Goal: Check status: Check status

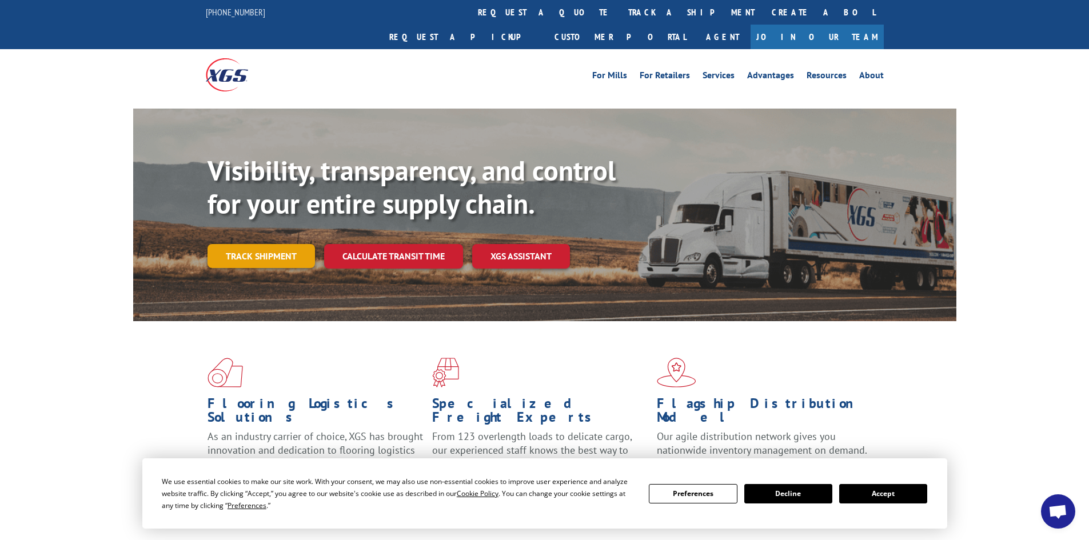
click at [251, 244] on link "Track shipment" at bounding box center [261, 256] width 107 height 24
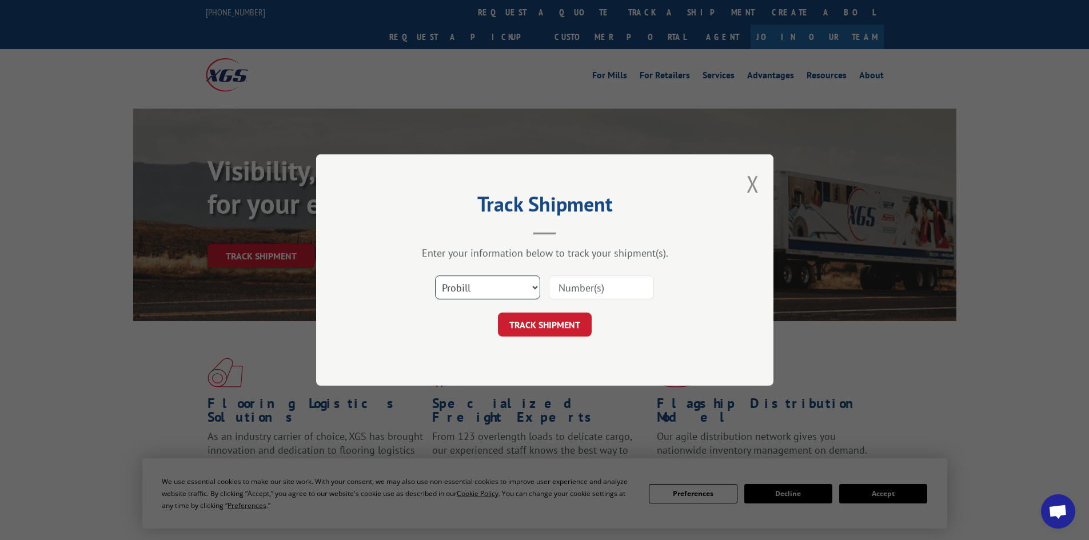
click at [486, 287] on select "Select category... Probill BOL PO" at bounding box center [487, 288] width 105 height 24
select select "po"
click at [435, 276] on select "Select category... Probill BOL PO" at bounding box center [487, 288] width 105 height 24
click at [574, 294] on input at bounding box center [601, 288] width 105 height 24
type input "e9815"
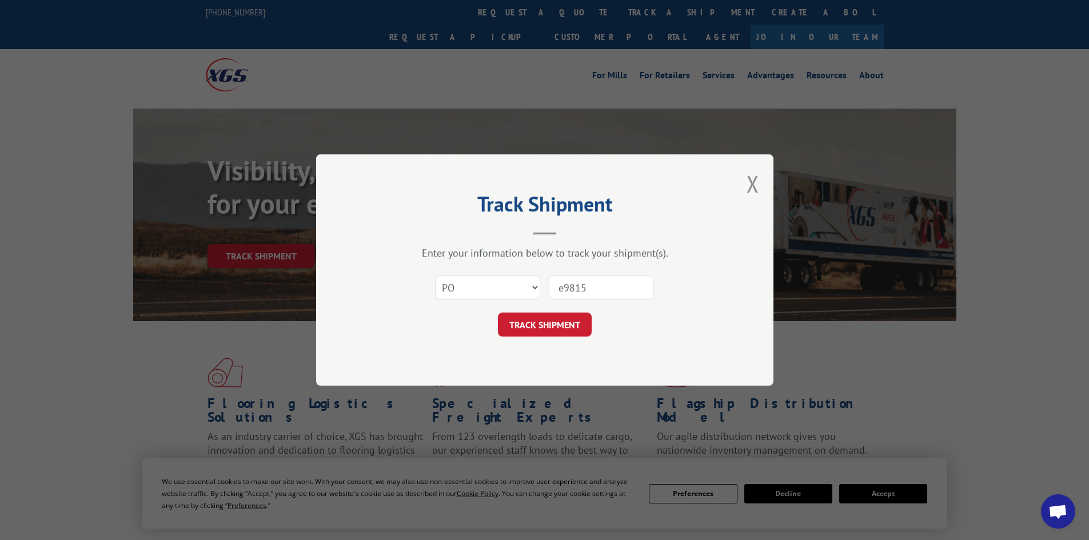
click button "TRACK SHIPMENT" at bounding box center [545, 325] width 94 height 24
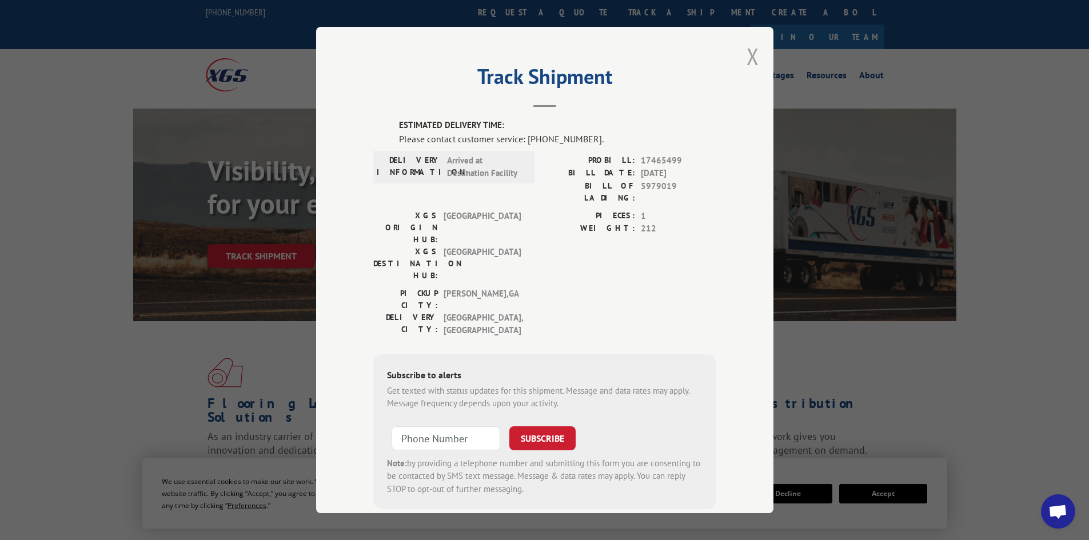
click at [747, 50] on button "Close modal" at bounding box center [753, 56] width 13 height 30
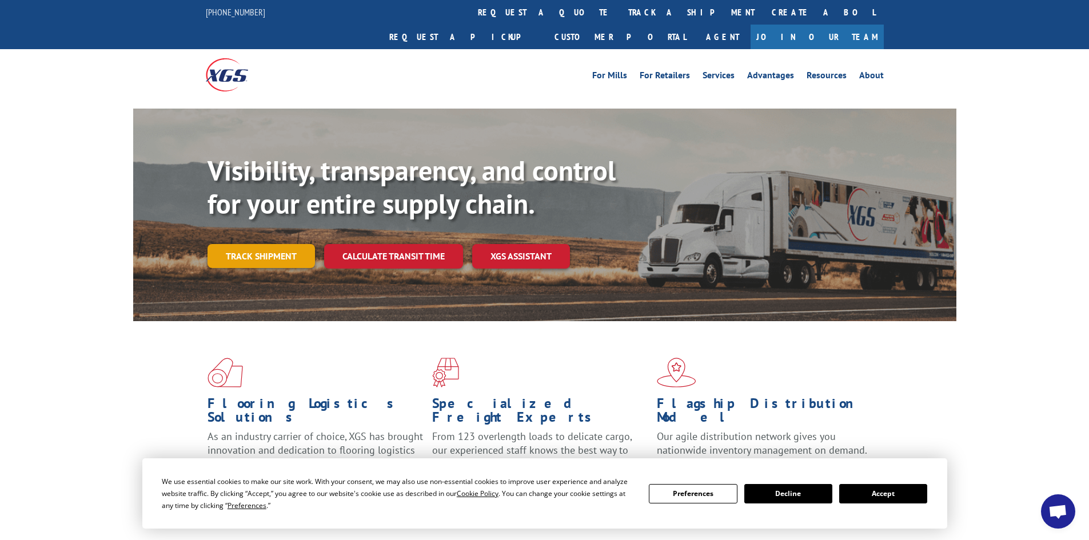
click at [262, 244] on link "Track shipment" at bounding box center [261, 256] width 107 height 24
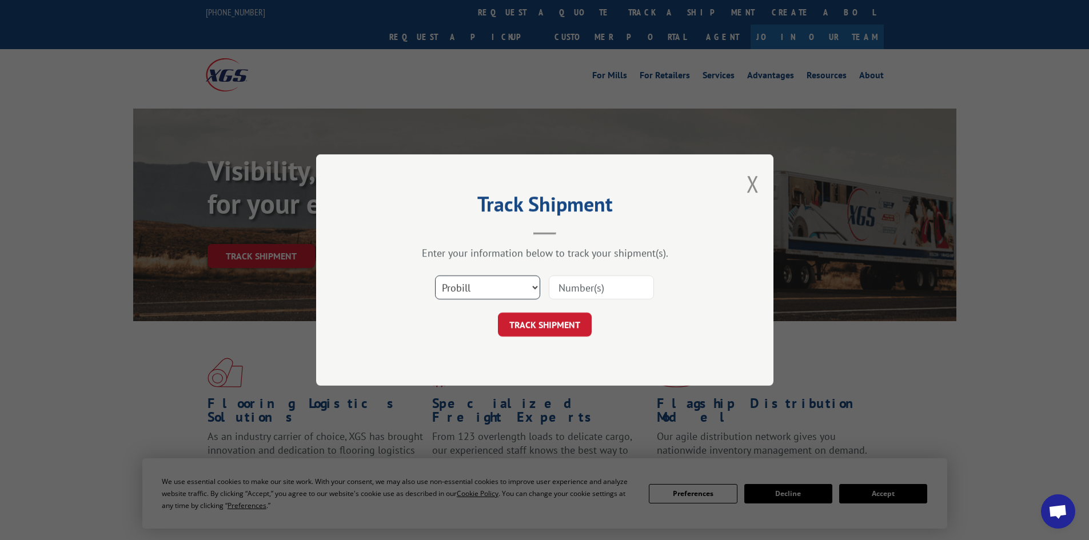
click at [487, 286] on select "Select category... Probill BOL PO" at bounding box center [487, 288] width 105 height 24
select select "po"
click at [435, 276] on select "Select category... Probill BOL PO" at bounding box center [487, 288] width 105 height 24
paste input "E 9398"
click at [567, 288] on input "E 9398" at bounding box center [601, 288] width 105 height 24
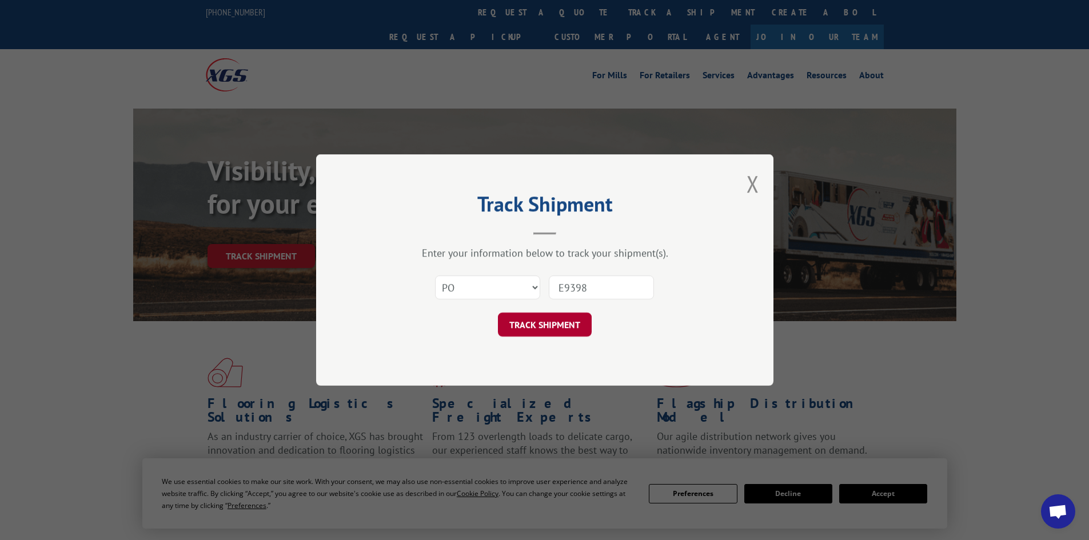
type input "E9398"
click at [544, 321] on button "TRACK SHIPMENT" at bounding box center [545, 325] width 94 height 24
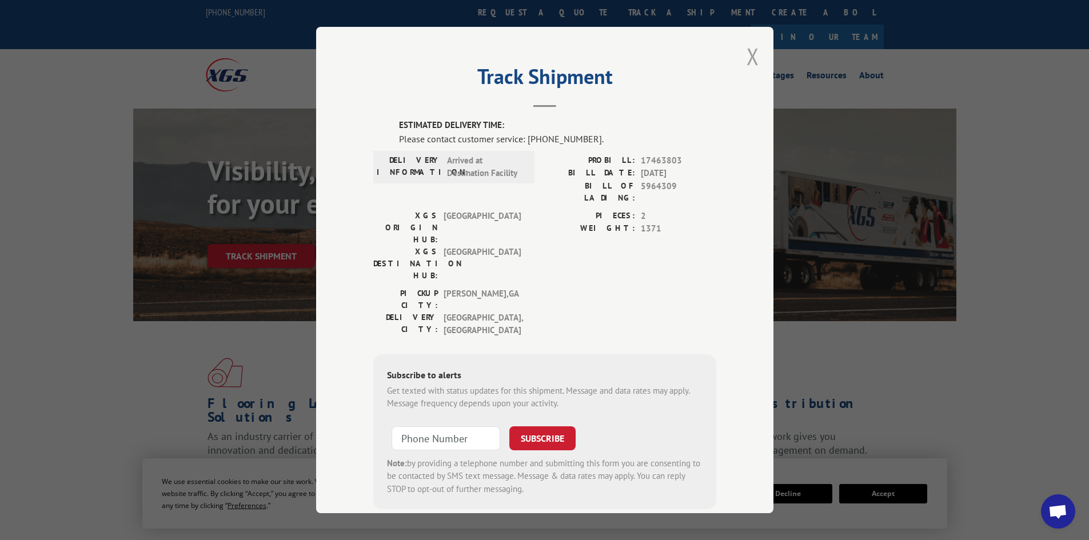
click at [750, 58] on button "Close modal" at bounding box center [753, 56] width 13 height 30
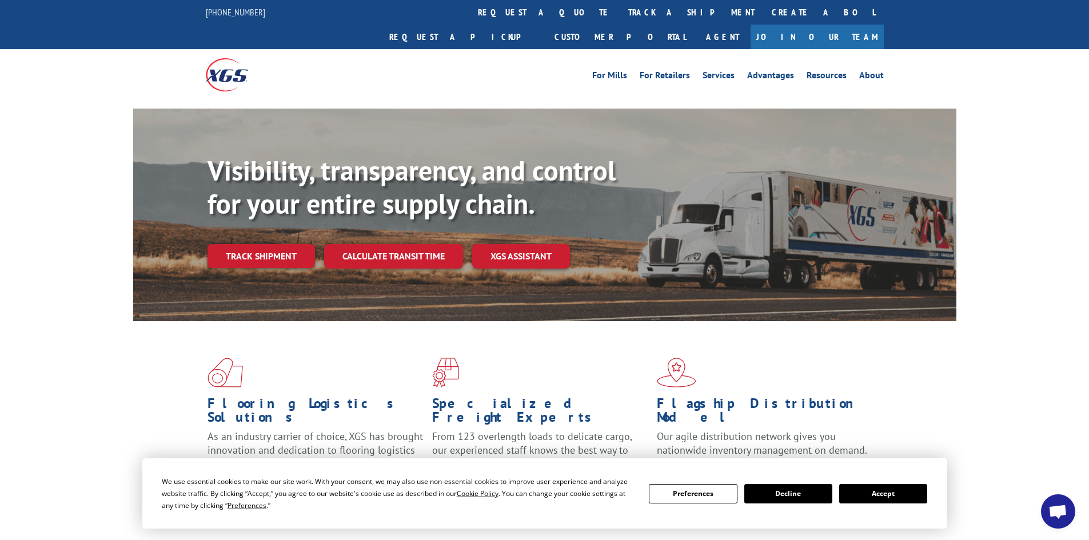
click at [233, 244] on link "Track shipment" at bounding box center [261, 256] width 107 height 24
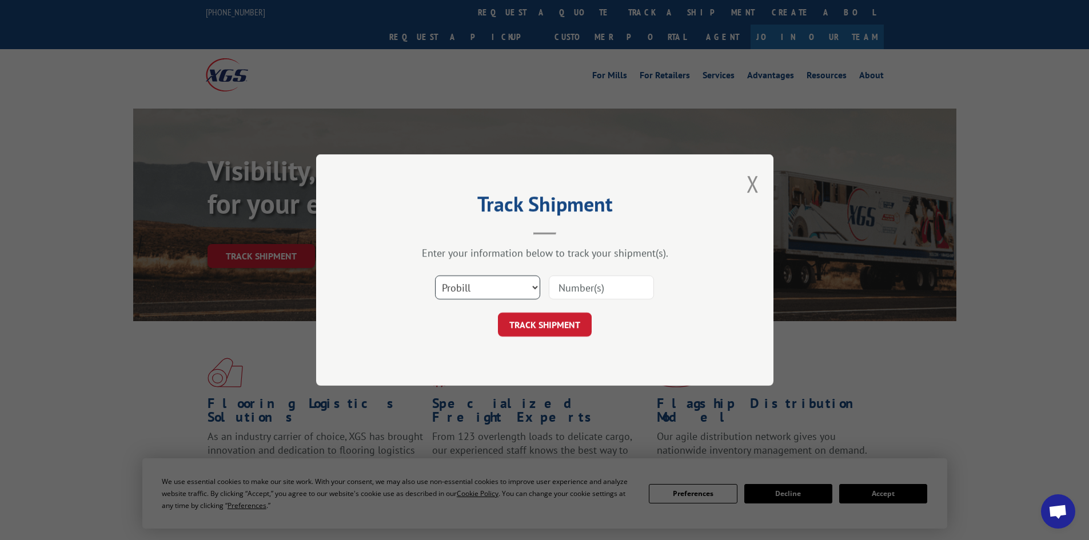
drag, startPoint x: 492, startPoint y: 289, endPoint x: 492, endPoint y: 296, distance: 7.4
click at [492, 289] on select "Select category... Probill BOL PO" at bounding box center [487, 288] width 105 height 24
select select "po"
click at [435, 276] on select "Select category... Probill BOL PO" at bounding box center [487, 288] width 105 height 24
click at [607, 282] on input at bounding box center [601, 288] width 105 height 24
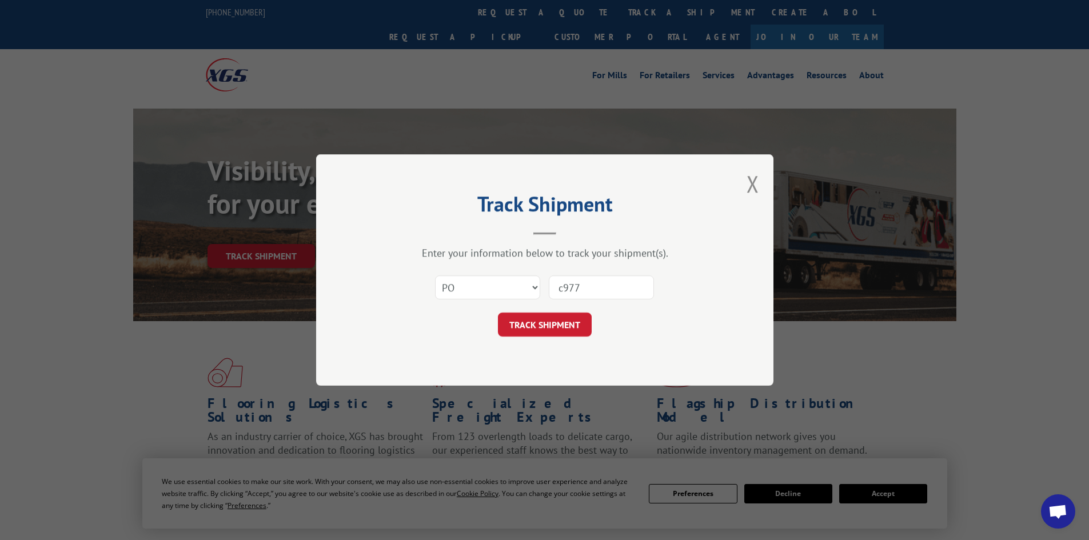
type input "c9778"
click button "TRACK SHIPMENT" at bounding box center [545, 325] width 94 height 24
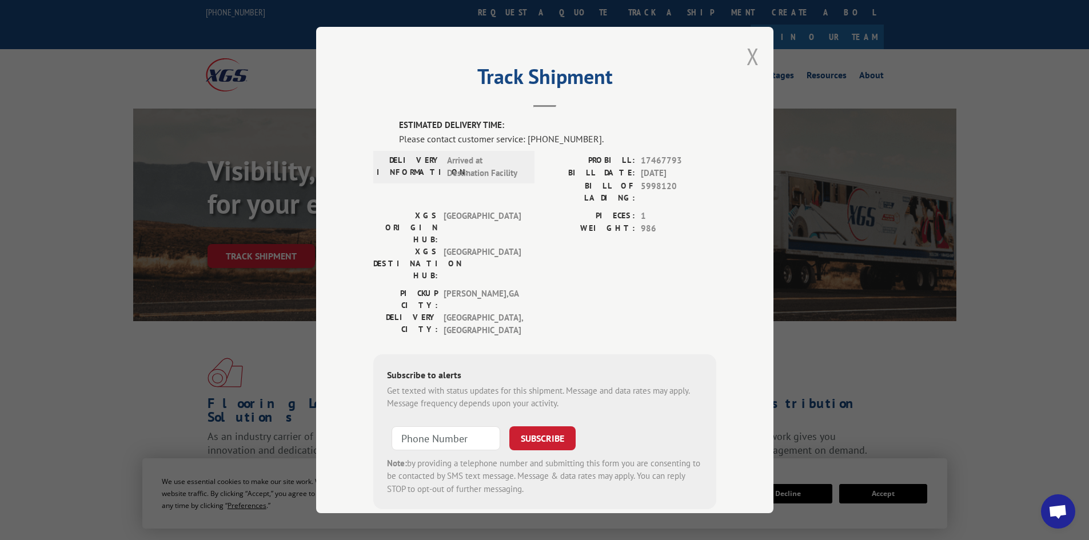
click at [747, 58] on button "Close modal" at bounding box center [753, 56] width 13 height 30
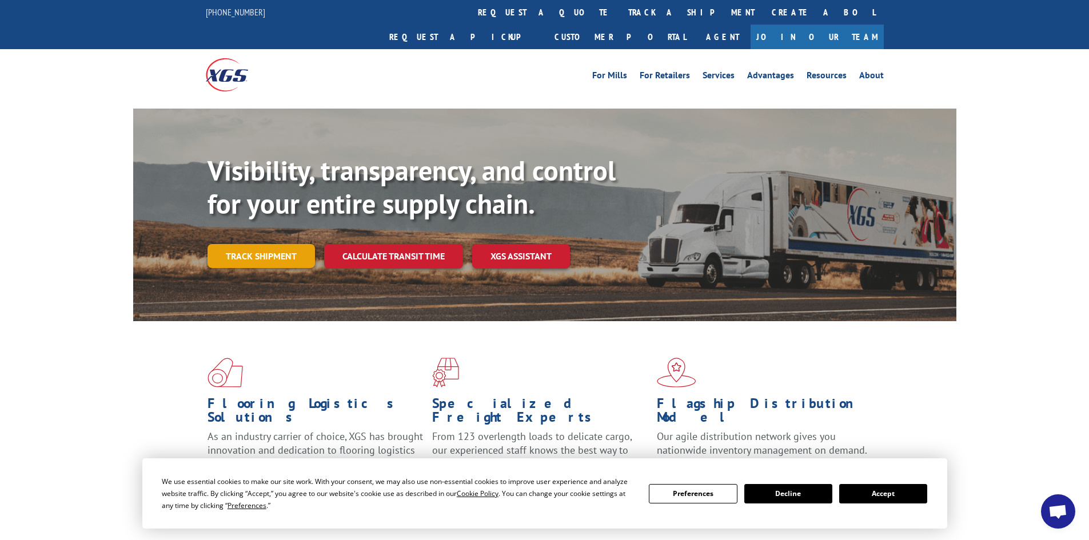
click at [281, 244] on link "Track shipment" at bounding box center [261, 256] width 107 height 24
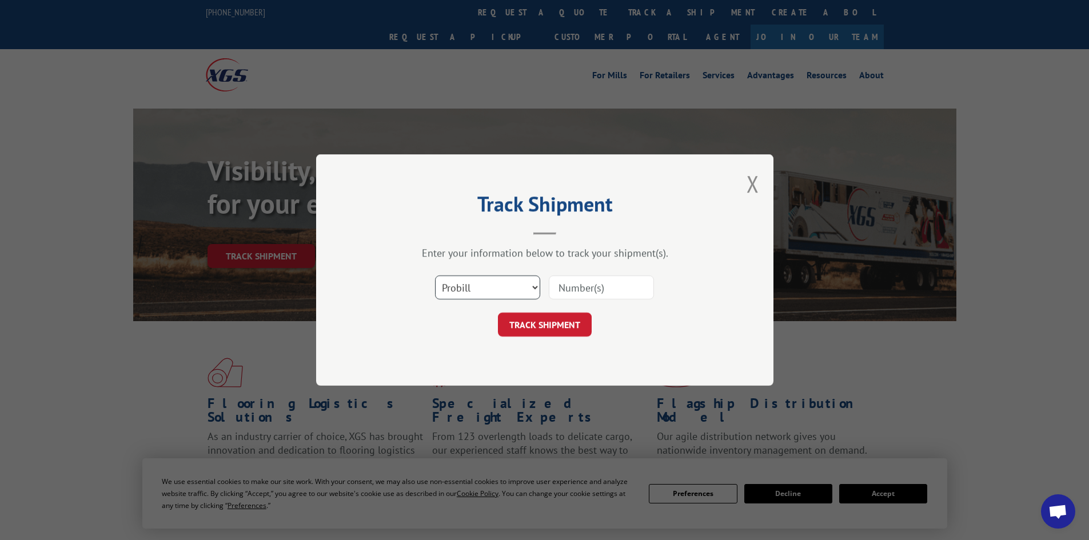
drag, startPoint x: 480, startPoint y: 290, endPoint x: 481, endPoint y: 298, distance: 8.2
click at [479, 290] on select "Select category... Probill BOL PO" at bounding box center [487, 288] width 105 height 24
select select "po"
click at [435, 276] on select "Select category... Probill BOL PO" at bounding box center [487, 288] width 105 height 24
click at [569, 288] on input at bounding box center [601, 288] width 105 height 24
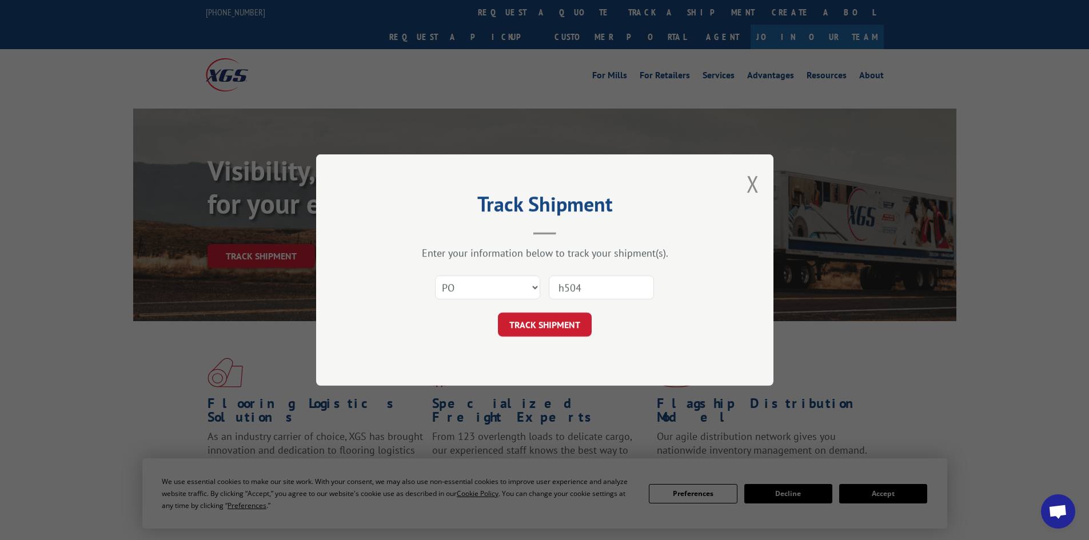
type input "h5043"
click button "TRACK SHIPMENT" at bounding box center [545, 325] width 94 height 24
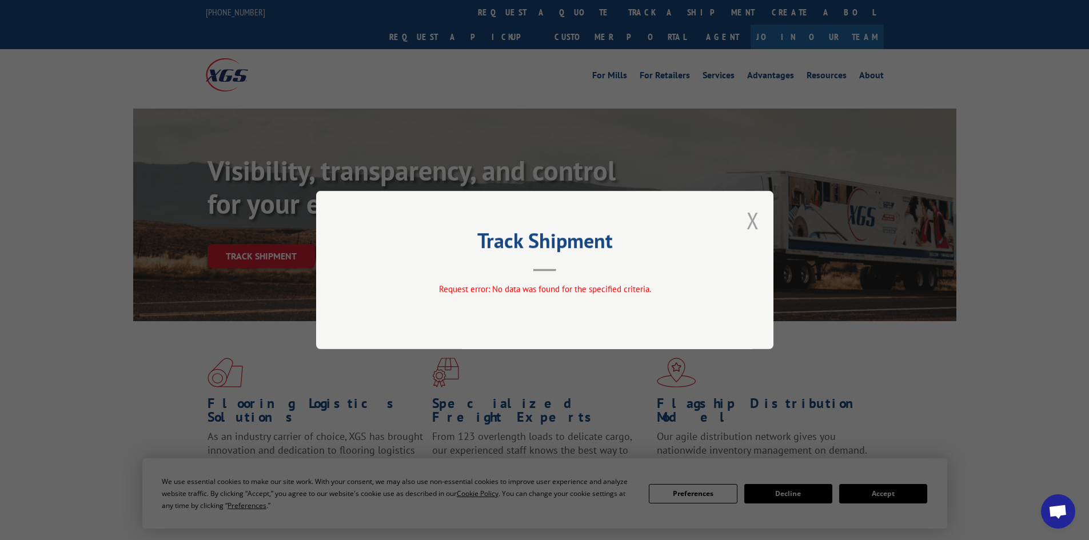
click at [756, 220] on button "Close modal" at bounding box center [753, 220] width 13 height 30
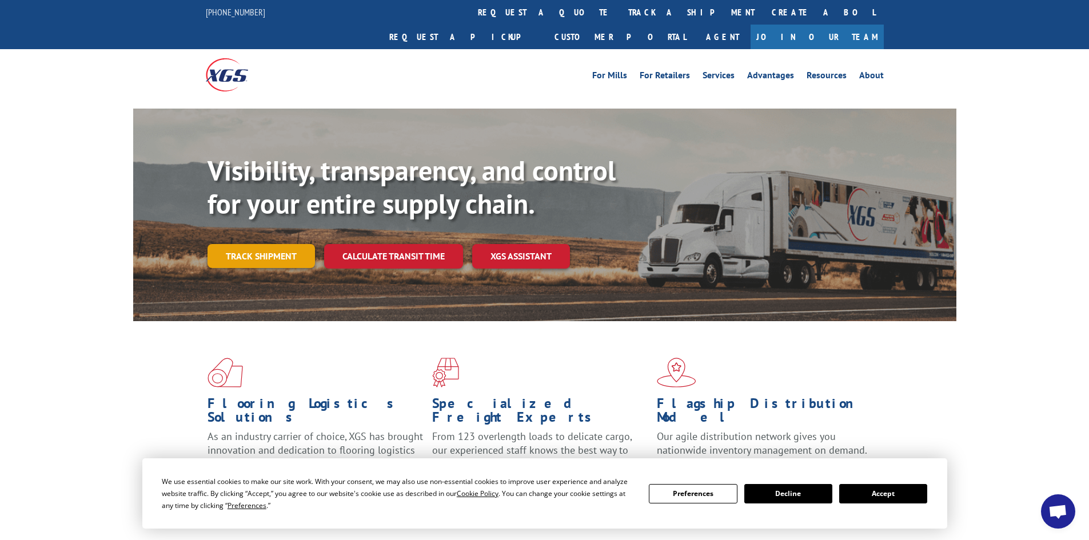
click at [258, 244] on link "Track shipment" at bounding box center [261, 256] width 107 height 24
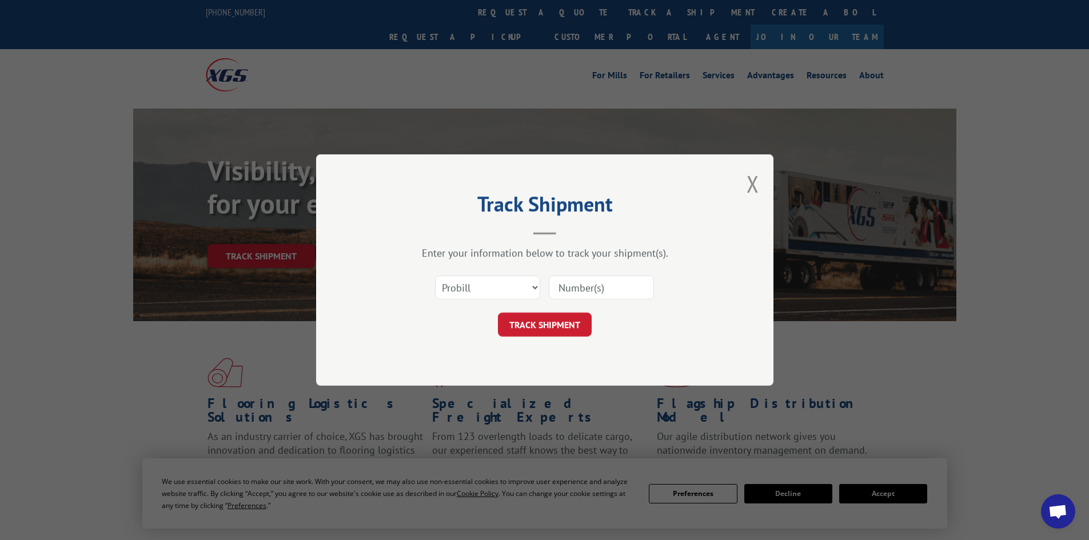
drag, startPoint x: 480, startPoint y: 272, endPoint x: 479, endPoint y: 286, distance: 14.3
click at [479, 272] on div "Select category... Probill BOL PO" at bounding box center [544, 288] width 343 height 38
click at [478, 286] on select "Select category... Probill BOL PO" at bounding box center [487, 288] width 105 height 24
select select "po"
click at [435, 276] on select "Select category... Probill BOL PO" at bounding box center [487, 288] width 105 height 24
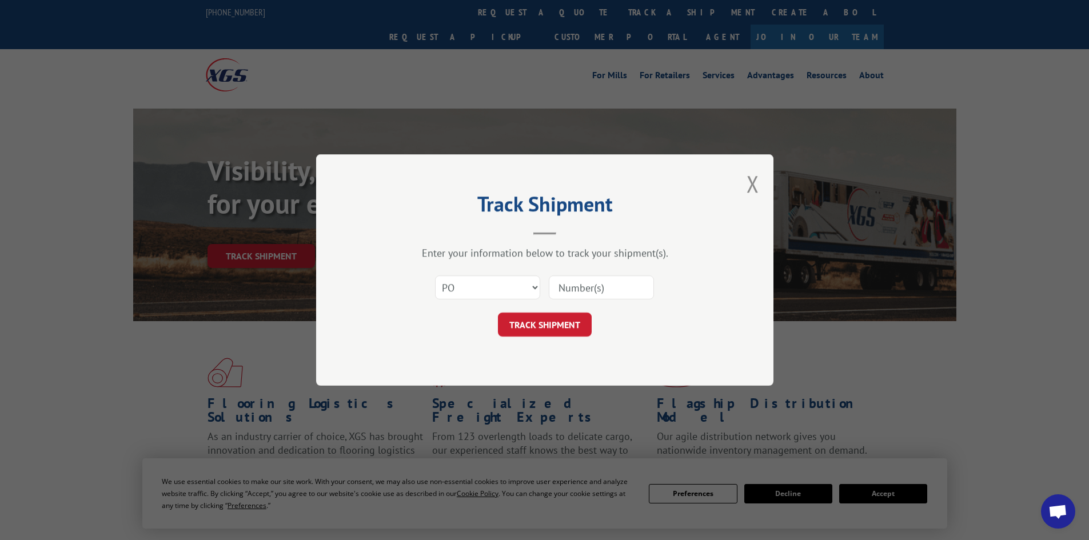
click at [568, 287] on input at bounding box center [601, 288] width 105 height 24
type input "a10248"
click button "TRACK SHIPMENT" at bounding box center [545, 325] width 94 height 24
